Goal: Task Accomplishment & Management: Use online tool/utility

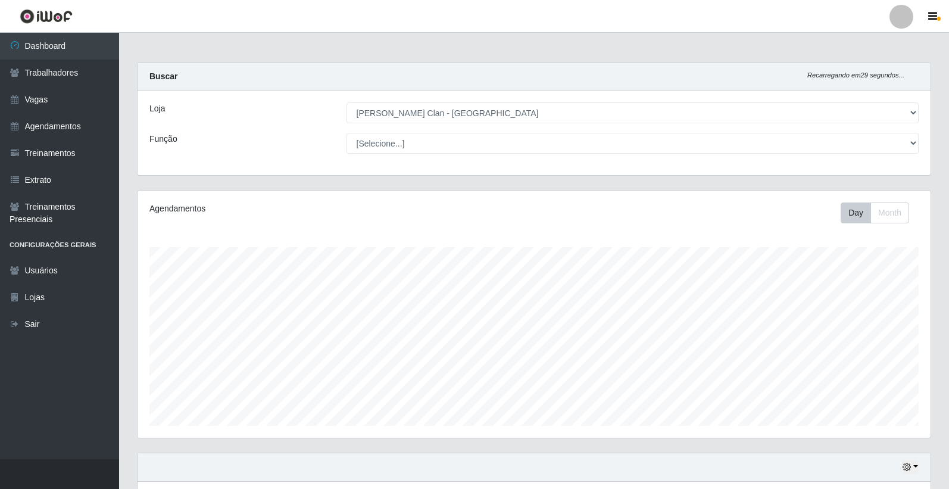
select select "452"
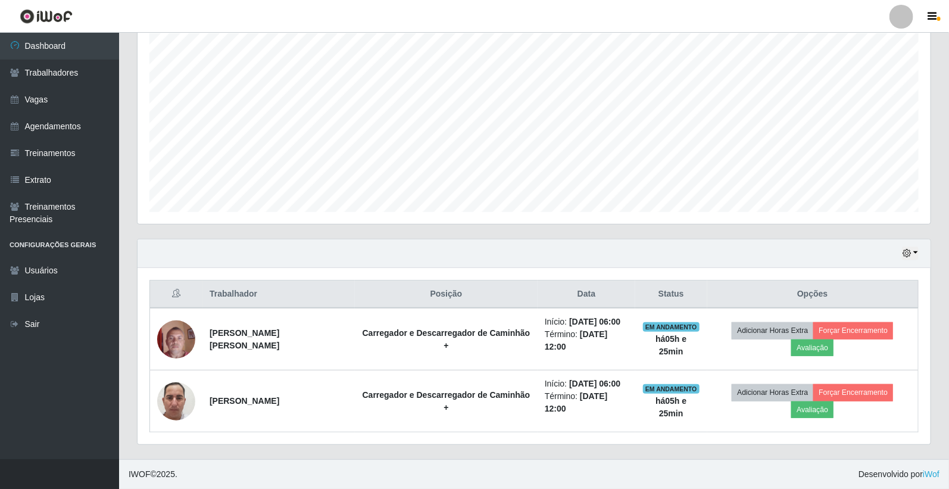
scroll to position [246, 793]
click at [68, 120] on link "Agendamentos" at bounding box center [59, 126] width 119 height 27
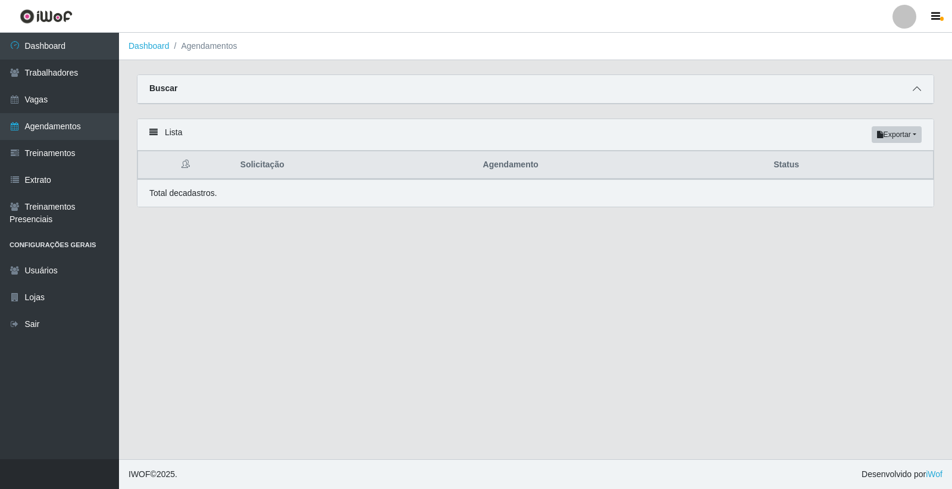
click at [914, 86] on icon at bounding box center [917, 89] width 8 height 8
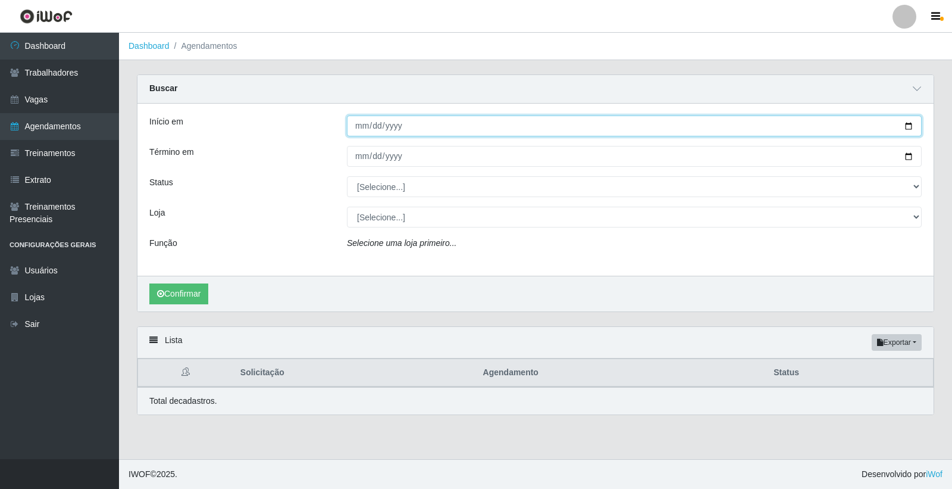
click at [363, 127] on input "Início em" at bounding box center [634, 125] width 575 height 21
type input "[DATE]"
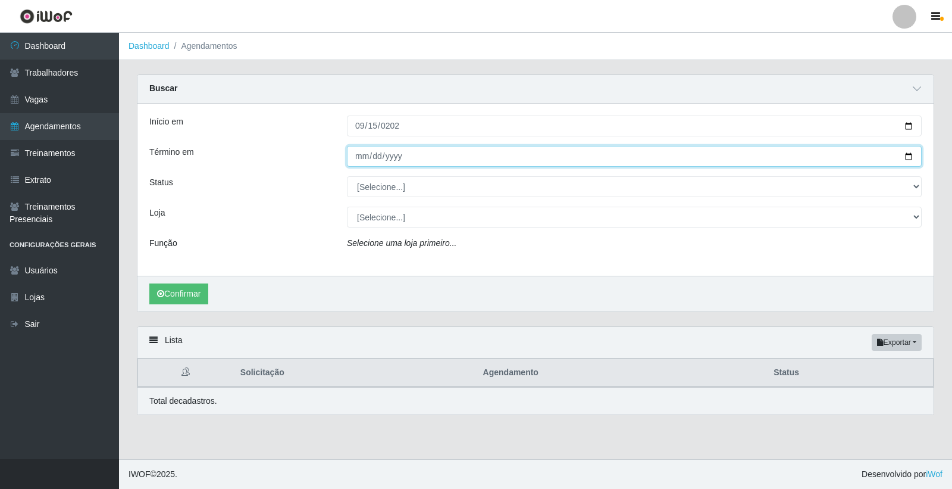
click at [358, 149] on input "Término em" at bounding box center [634, 156] width 575 height 21
type input "[DATE]"
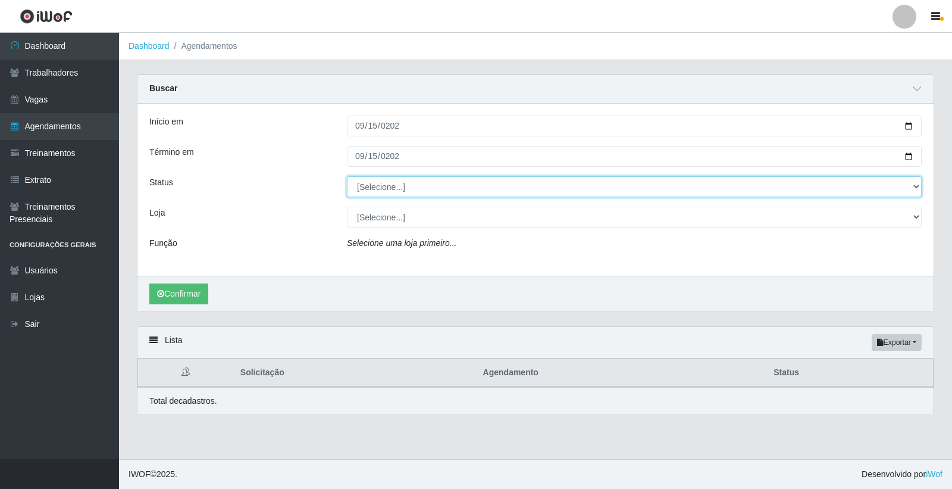
click at [384, 195] on select "[Selecione...] AGENDADO AGUARDANDO LIBERAR EM ANDAMENTO EM REVISÃO FINALIZADO C…" at bounding box center [634, 186] width 575 height 21
select select "AGENDADO"
click at [347, 176] on select "[Selecione...] AGENDADO AGUARDANDO LIBERAR EM ANDAMENTO EM REVISÃO FINALIZADO C…" at bounding box center [634, 186] width 575 height 21
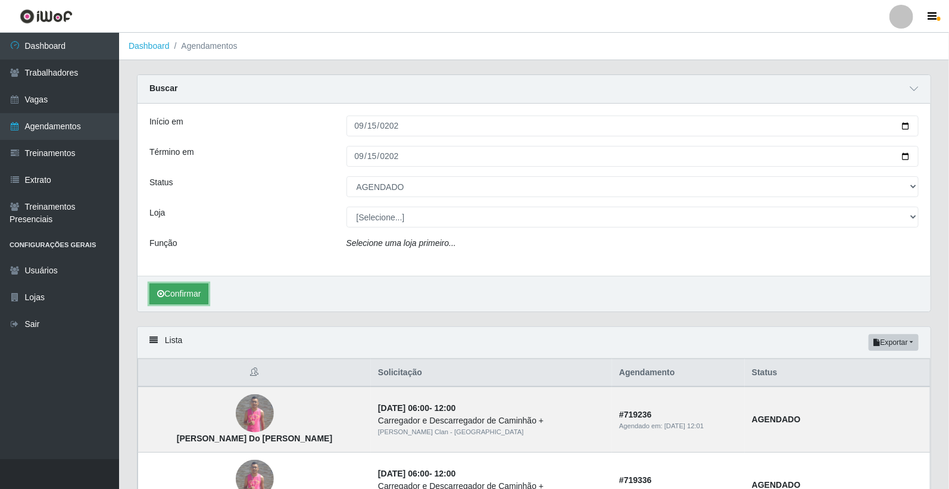
click at [198, 300] on button "Confirmar" at bounding box center [178, 293] width 59 height 21
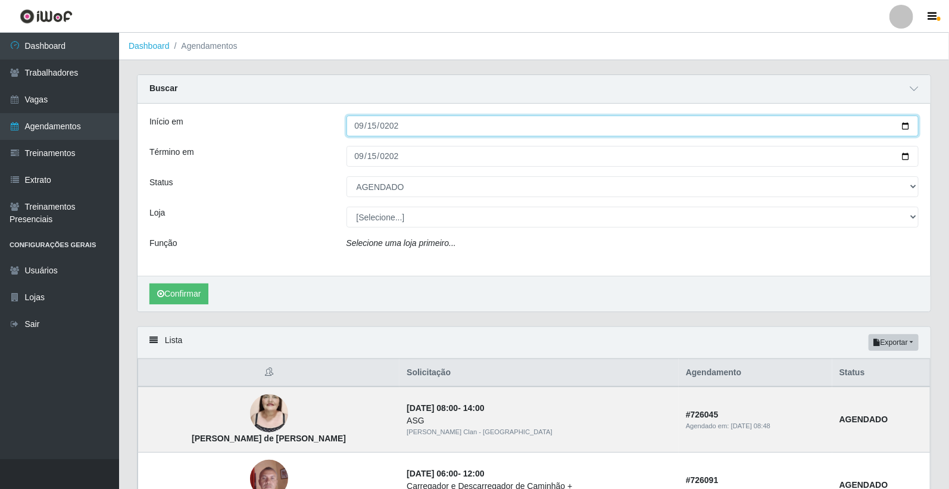
click at [360, 126] on input "[DATE]" at bounding box center [632, 125] width 573 height 21
type input "[DATE]"
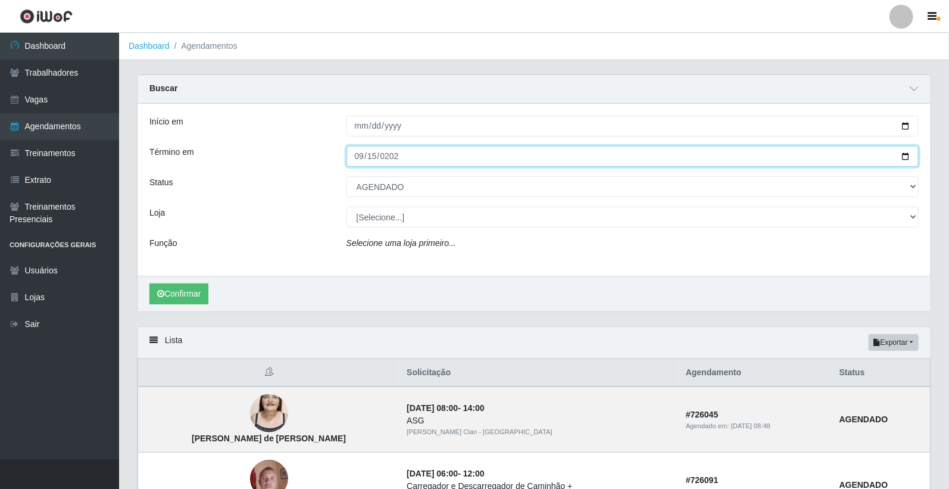
click at [366, 155] on input "[DATE]" at bounding box center [632, 156] width 573 height 21
type input "[DATE]"
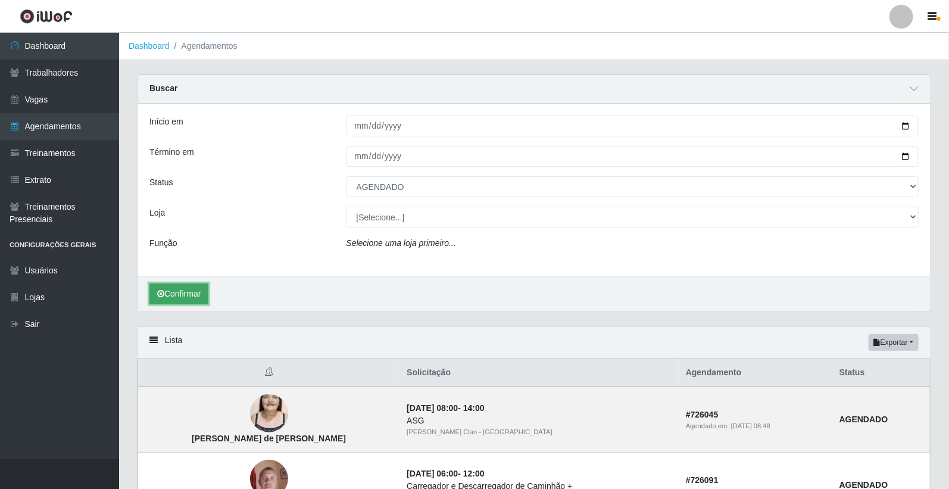
click at [199, 294] on button "Confirmar" at bounding box center [178, 293] width 59 height 21
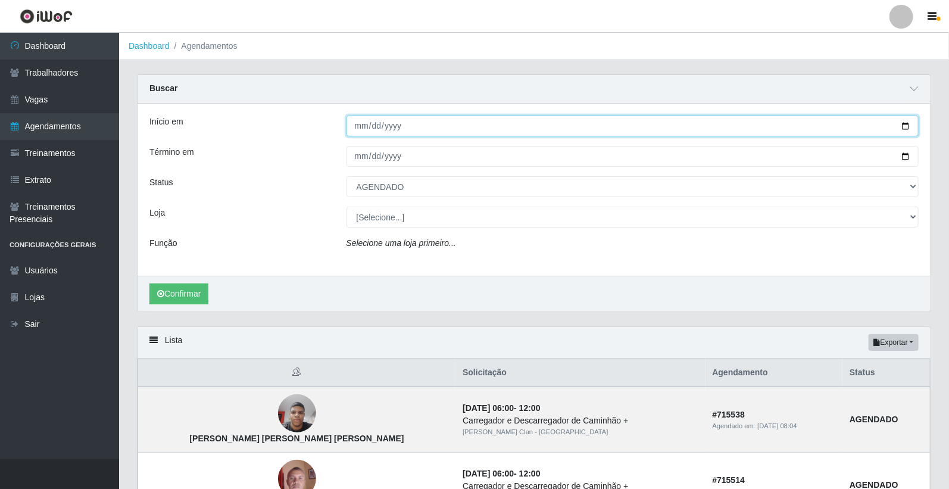
click at [360, 127] on input "[DATE]" at bounding box center [632, 125] width 573 height 21
type input "[DATE]"
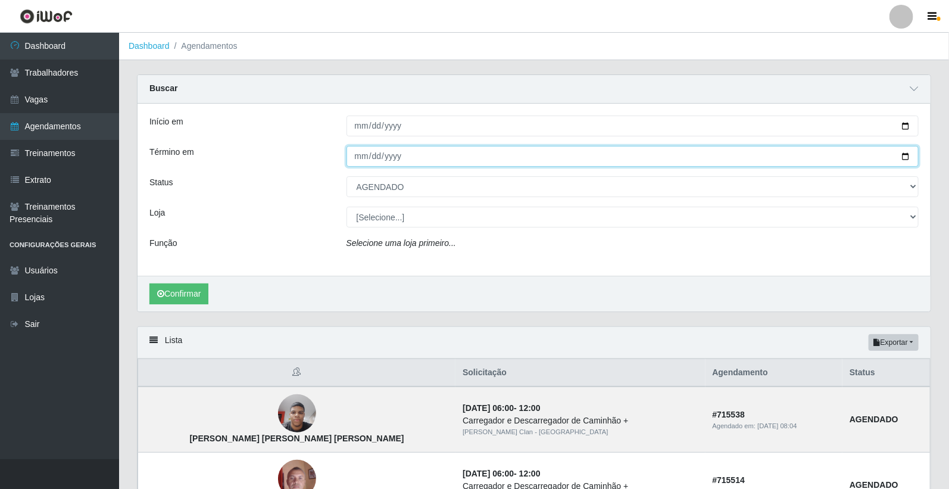
click at [355, 153] on input "[DATE]" at bounding box center [632, 156] width 573 height 21
type input "[DATE]"
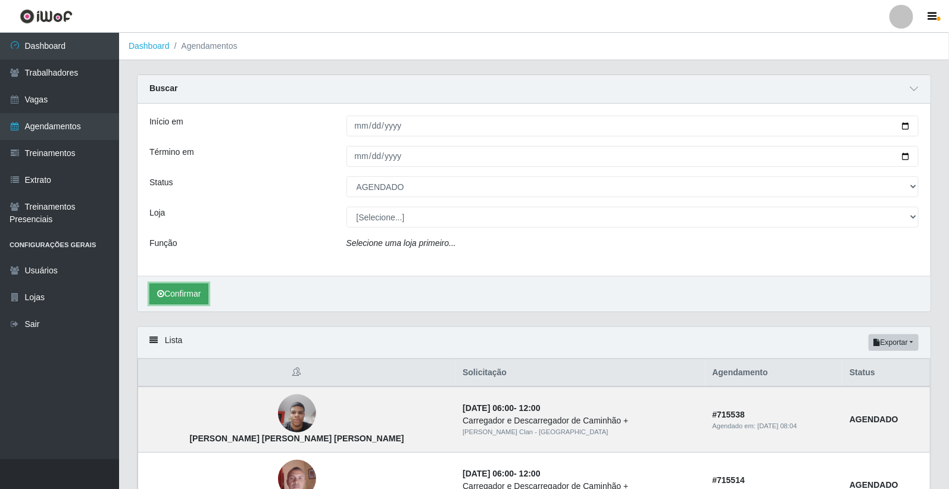
click at [200, 290] on button "Confirmar" at bounding box center [178, 293] width 59 height 21
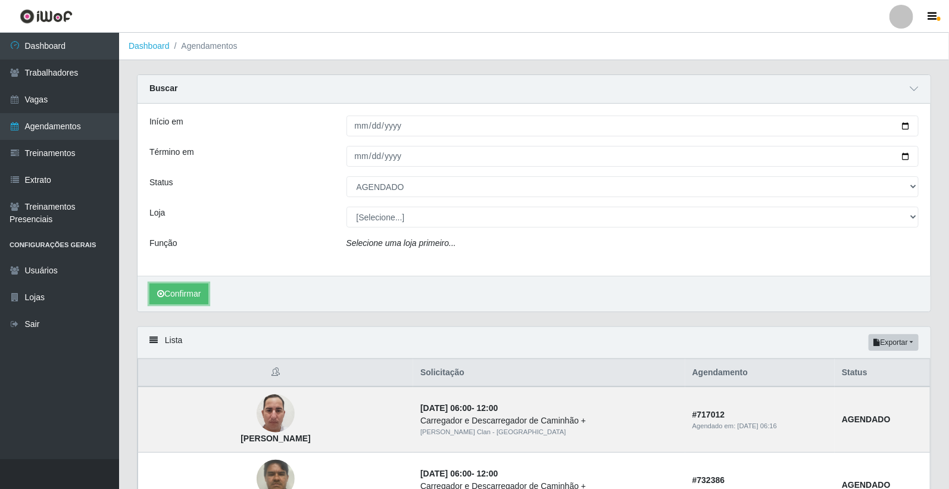
type input "[DATE]"
select select "[Selecione...]"
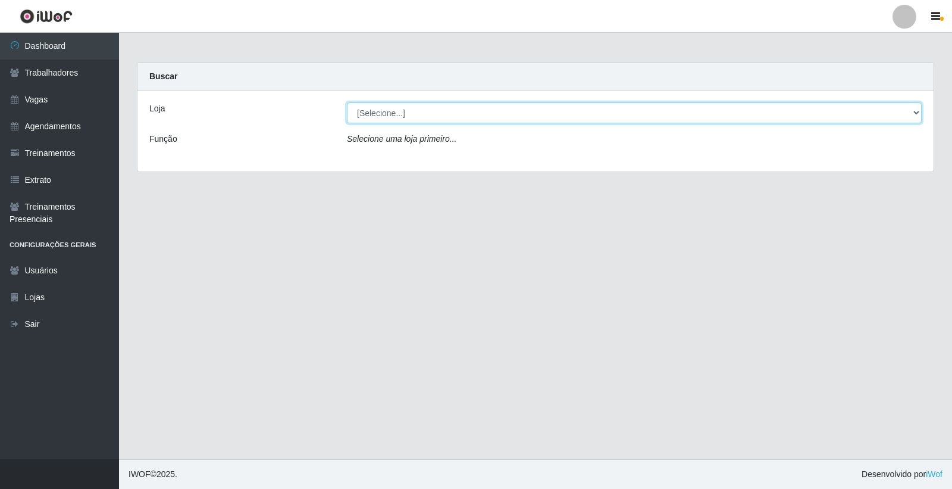
click at [870, 112] on select "[Selecione...] Leite Clan - Bayeux" at bounding box center [634, 112] width 575 height 21
select select "452"
click at [347, 102] on select "[Selecione...] Leite Clan - Bayeux" at bounding box center [634, 112] width 575 height 21
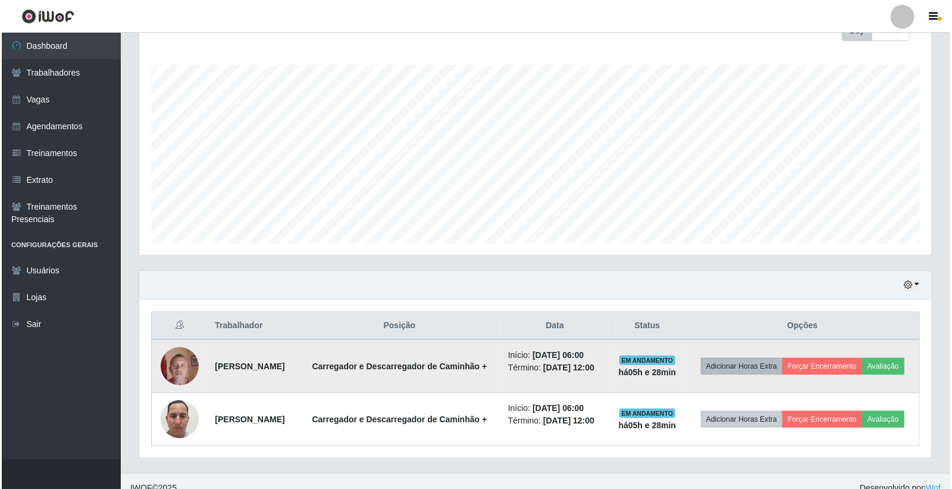
scroll to position [214, 0]
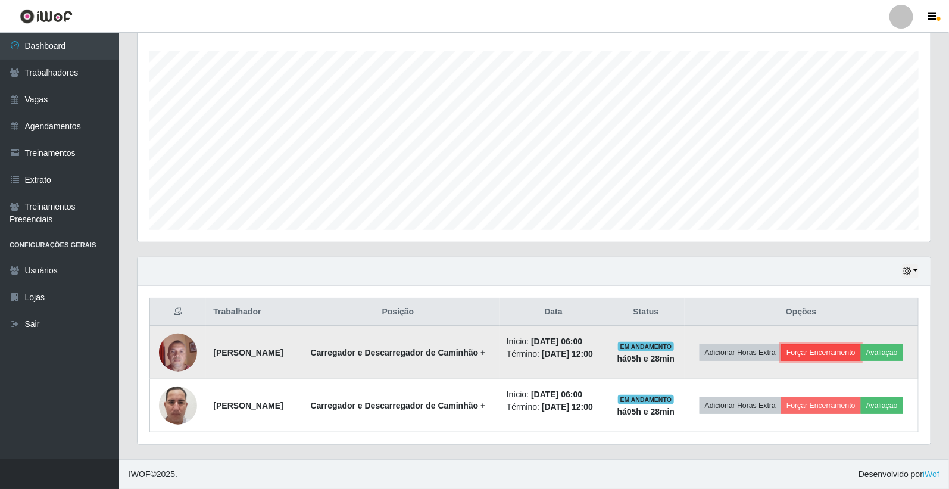
click at [837, 344] on button "Forçar Encerramento" at bounding box center [821, 352] width 80 height 17
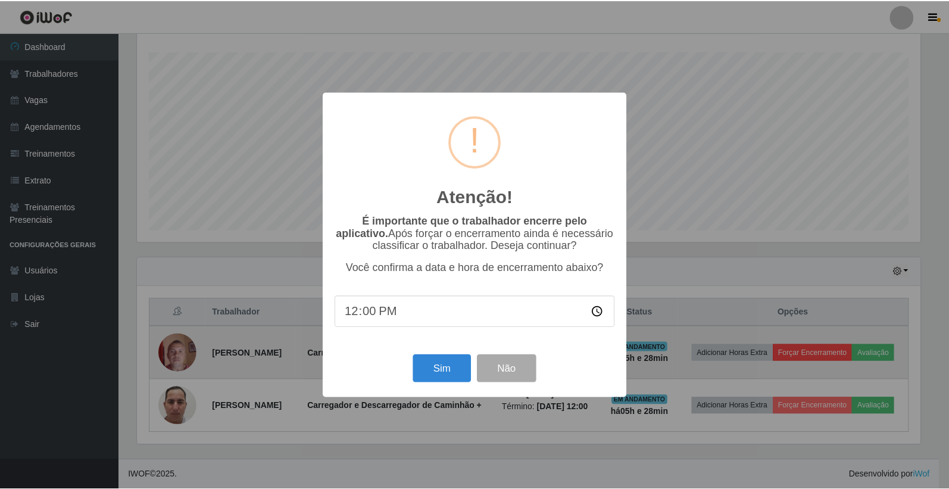
scroll to position [246, 786]
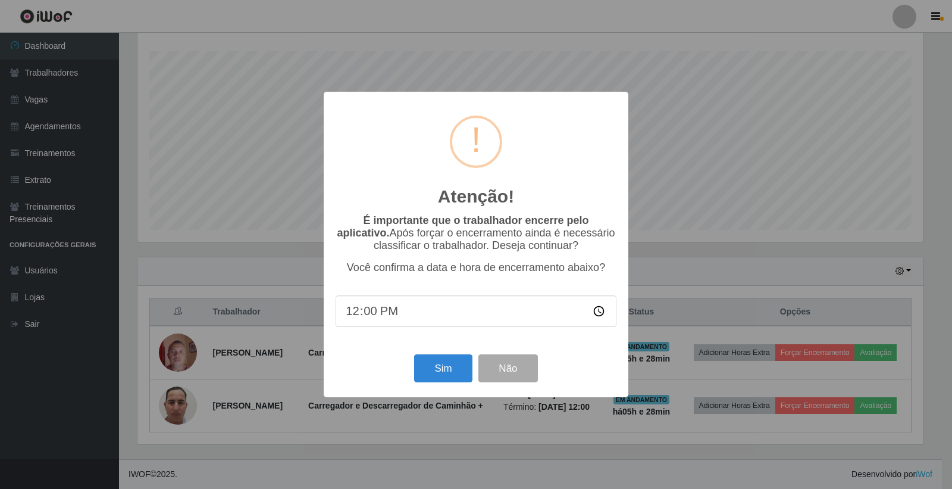
click at [659, 307] on div "Atenção! × É importante que o trabalhador encerre pelo aplicativo. Após forçar …" at bounding box center [476, 244] width 952 height 489
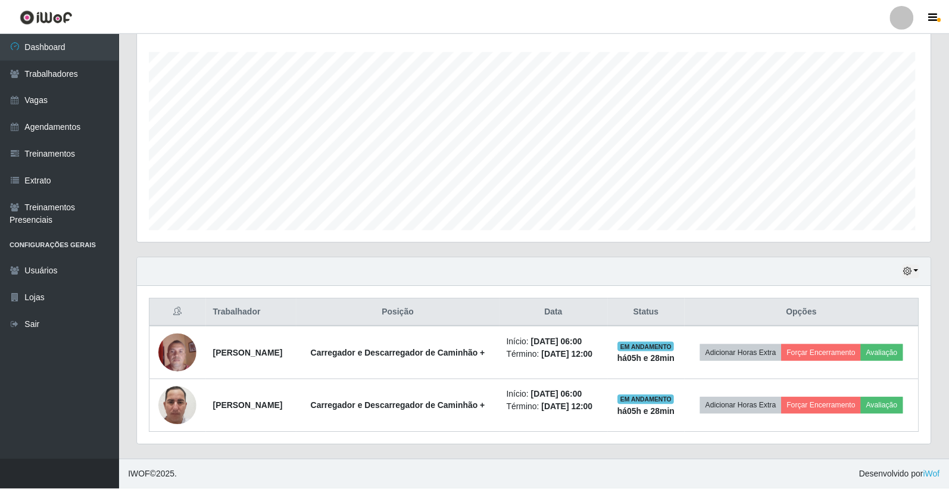
scroll to position [246, 793]
